Goal: Task Accomplishment & Management: Use online tool/utility

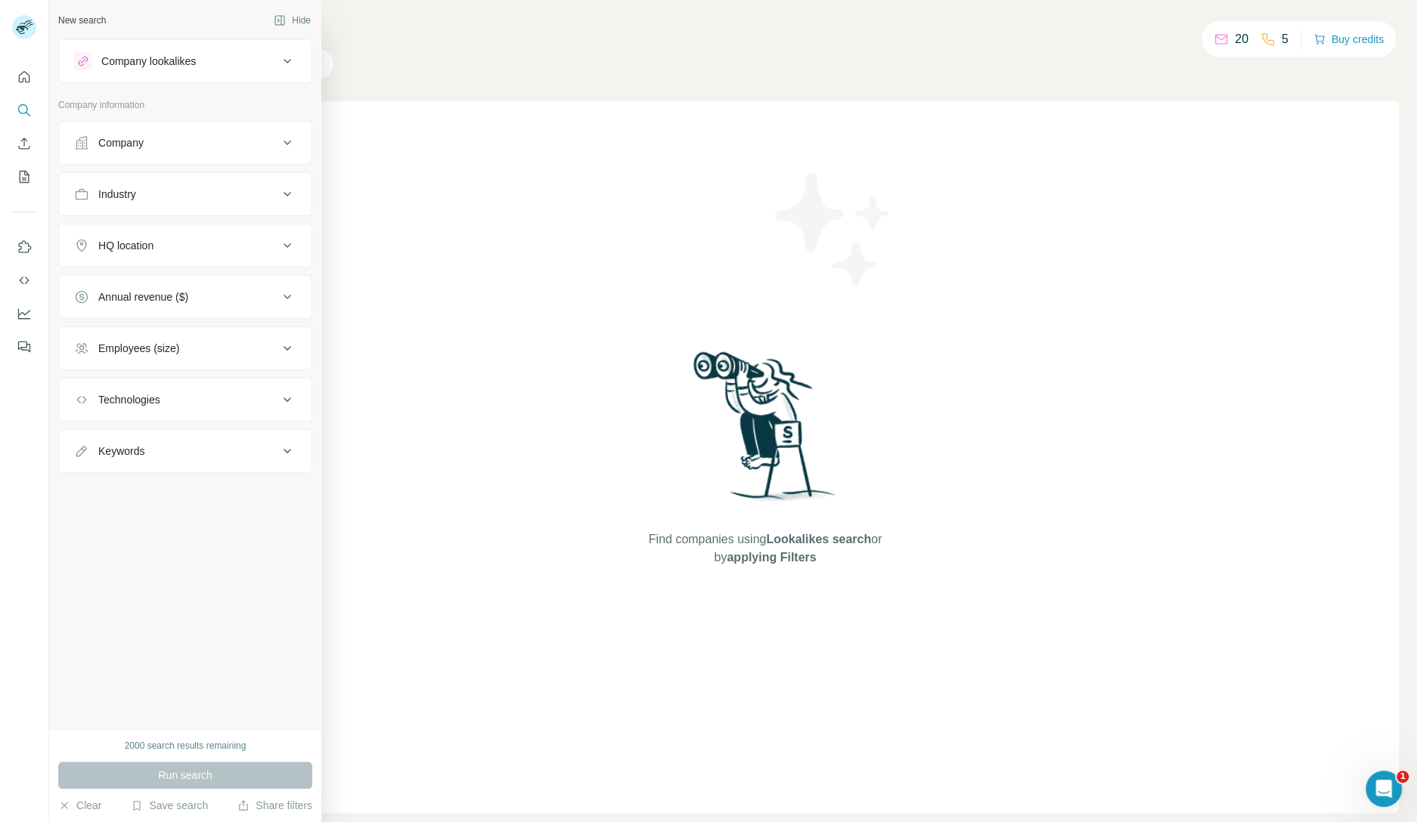
click at [141, 141] on div "Company" at bounding box center [120, 142] width 45 height 15
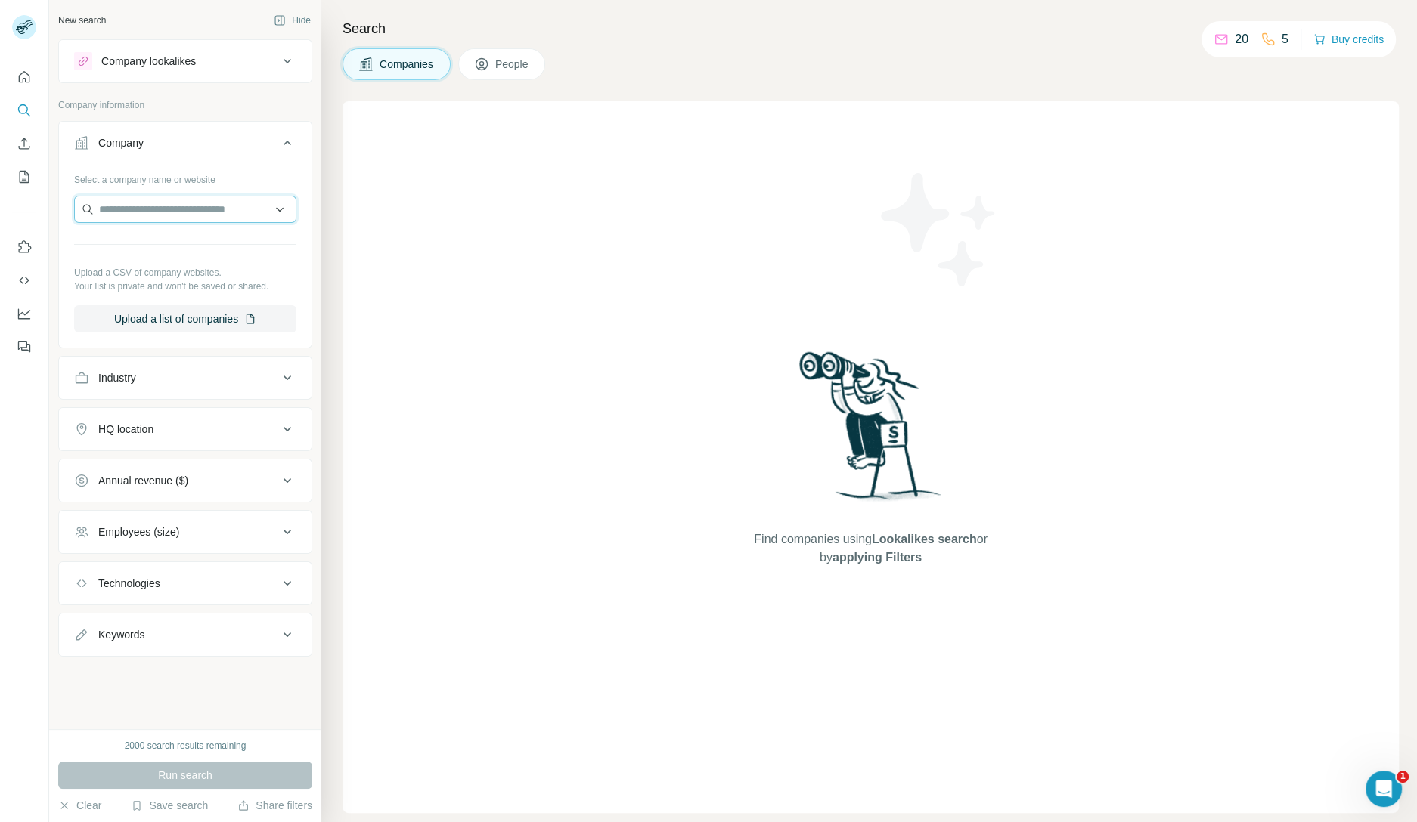
click at [187, 205] on input "text" at bounding box center [185, 209] width 222 height 27
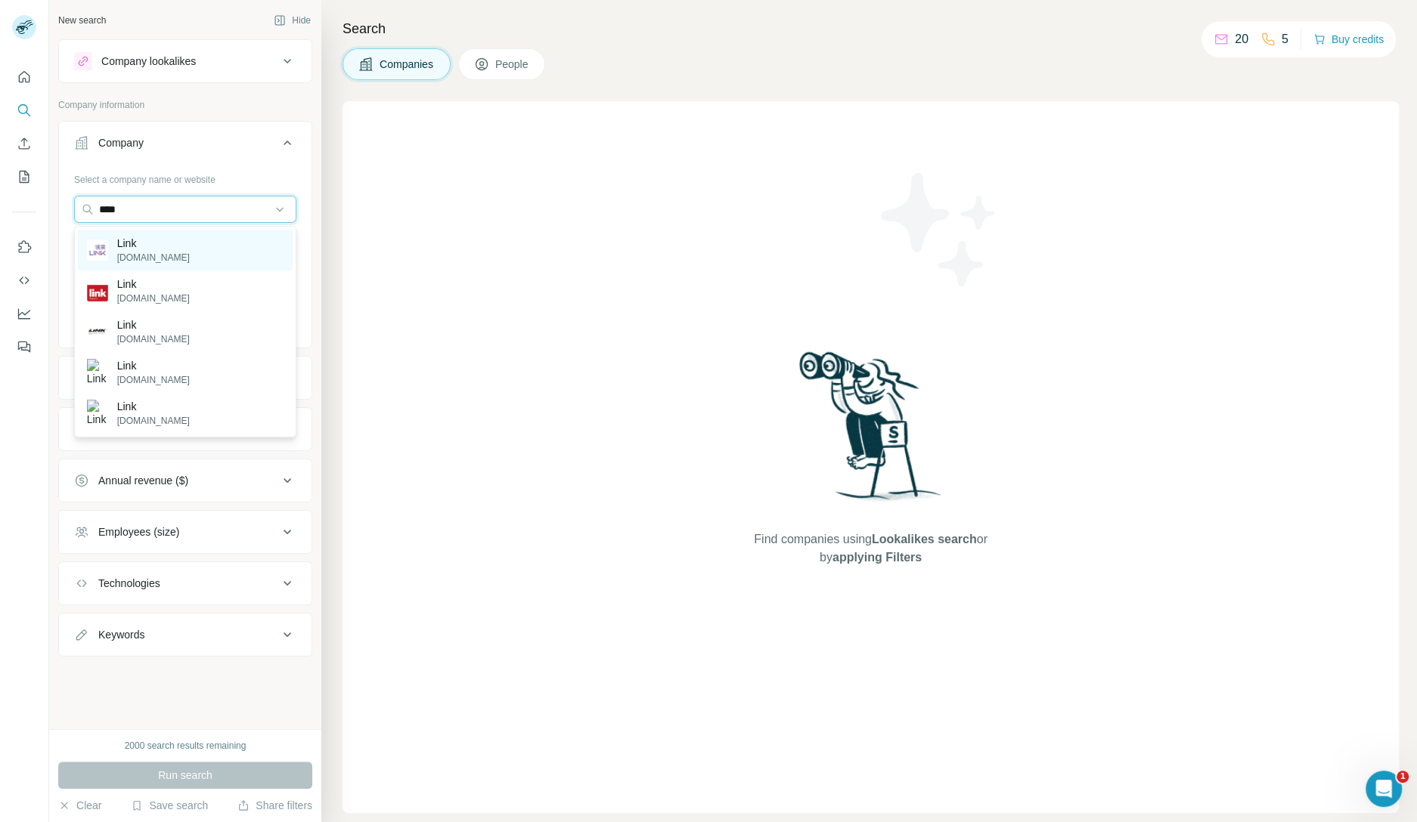
type input "****"
click at [240, 250] on div "Link linkreit.com" at bounding box center [185, 250] width 215 height 41
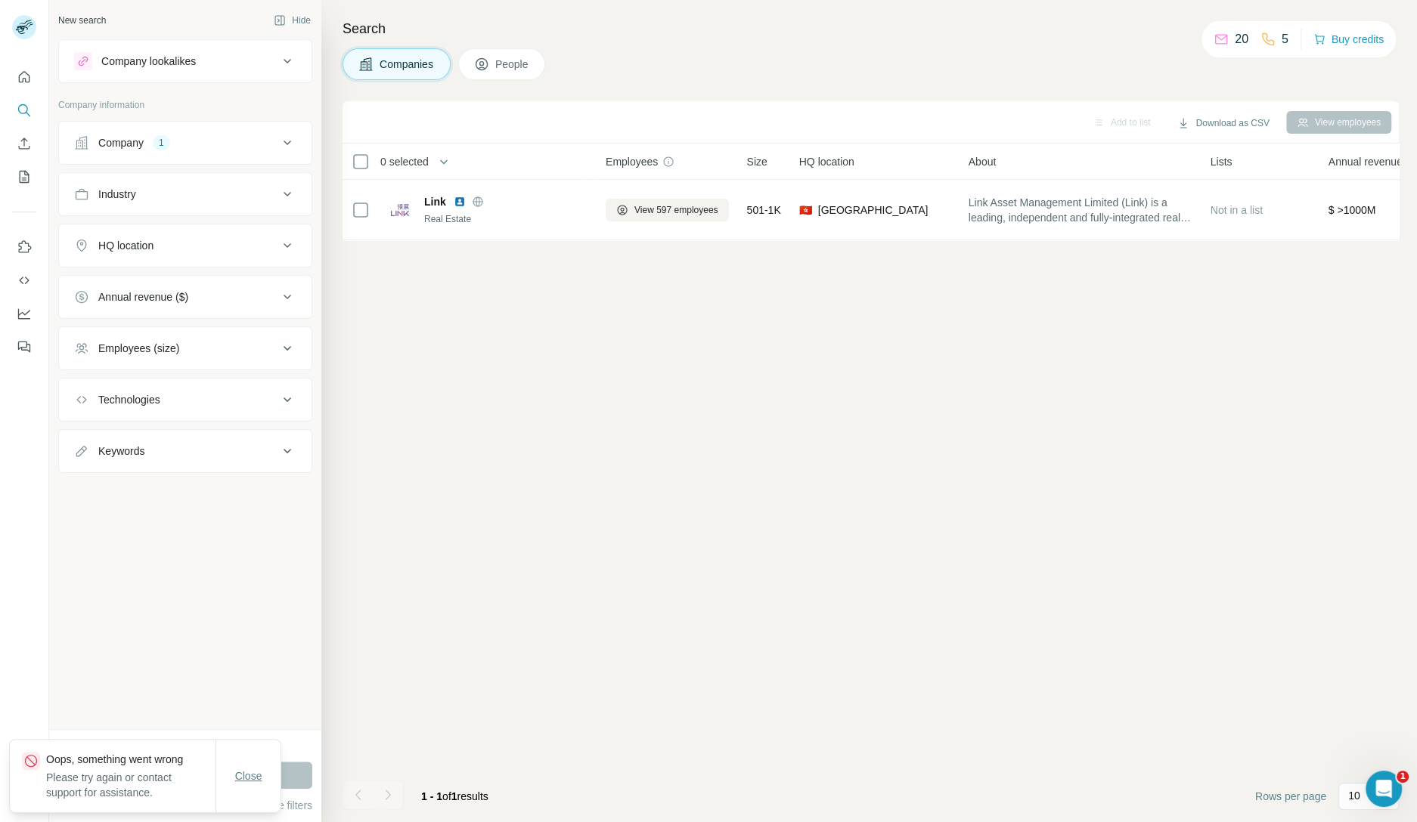
click at [259, 768] on button "Close" at bounding box center [249, 776] width 48 height 27
click at [181, 151] on button "Company 1" at bounding box center [185, 143] width 252 height 36
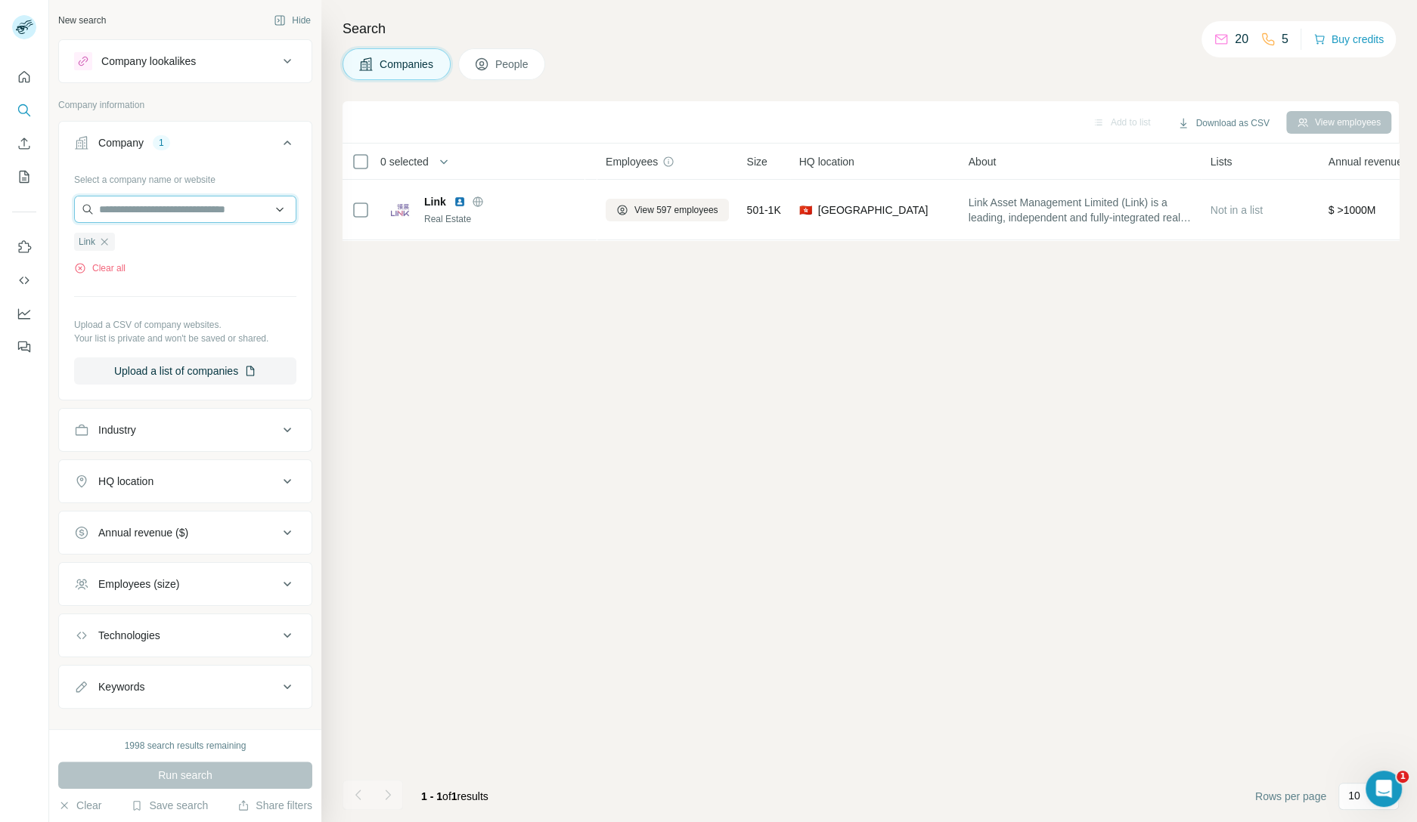
click at [215, 212] on input "text" at bounding box center [185, 209] width 222 height 27
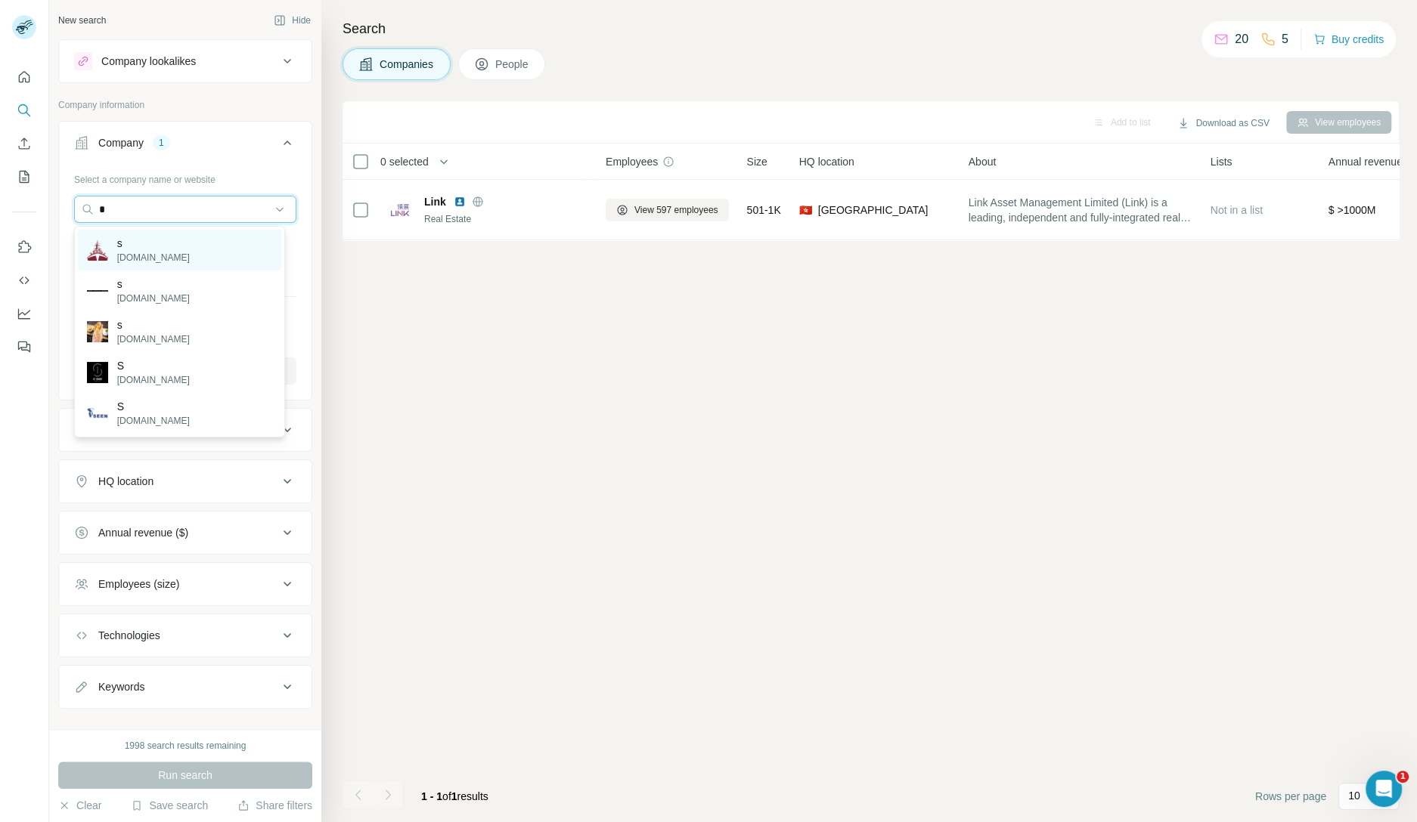
type input "*"
click at [205, 252] on div "s [DOMAIN_NAME]" at bounding box center [179, 250] width 203 height 41
